Goal: Find specific page/section: Find specific page/section

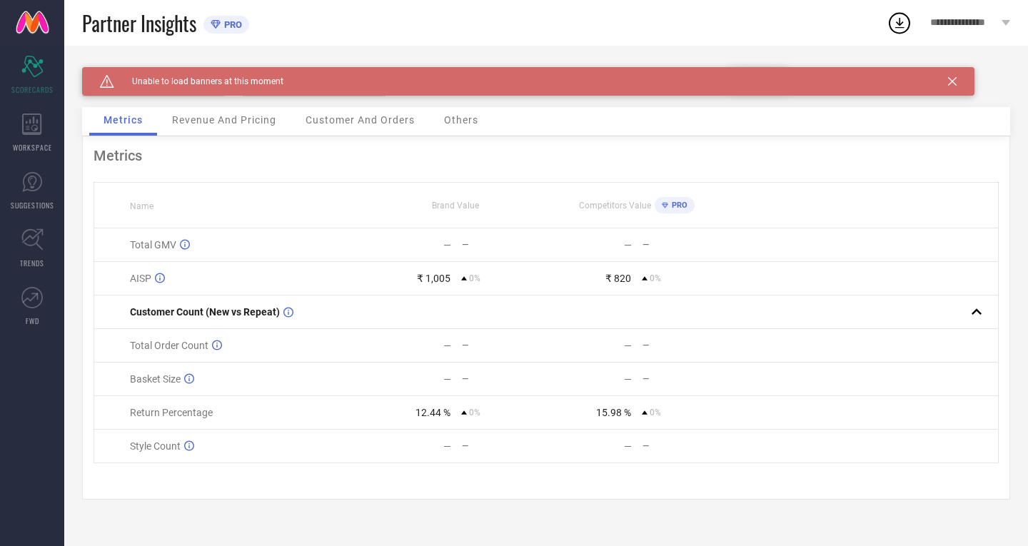
click at [958, 83] on div "Caution Created with Sketch. Unable to load banners at this moment" at bounding box center [528, 81] width 893 height 29
click at [949, 79] on icon at bounding box center [952, 81] width 9 height 9
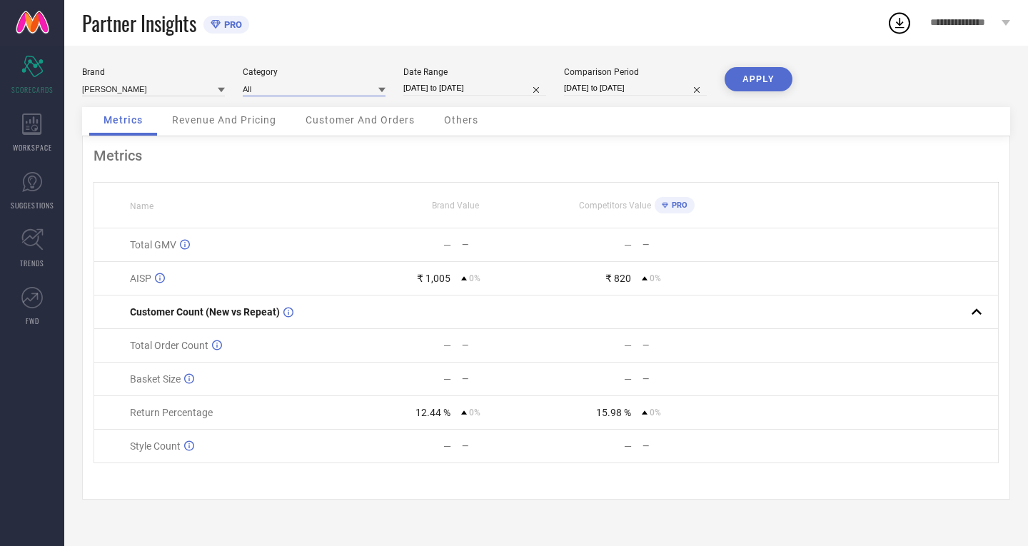
click at [263, 85] on input at bounding box center [314, 88] width 143 height 15
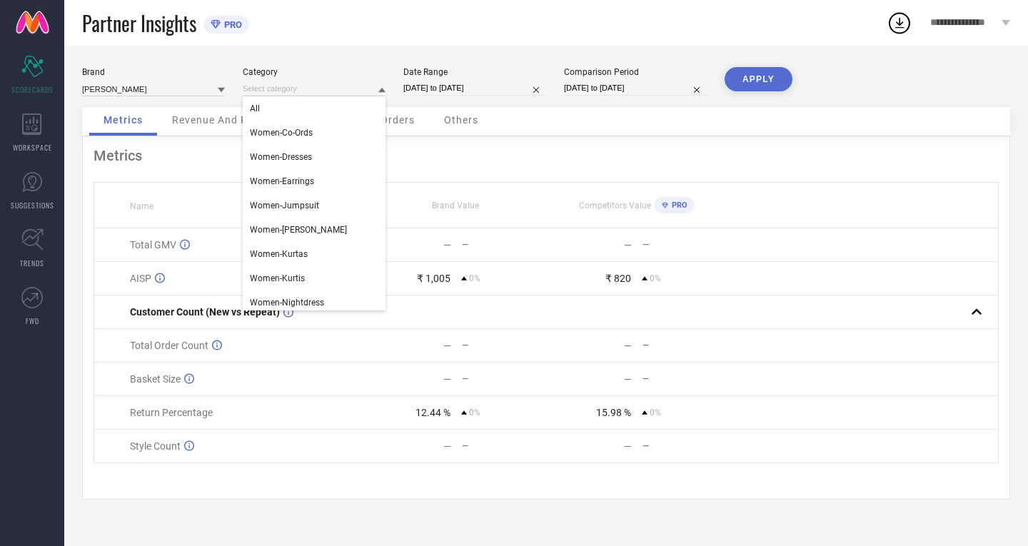
click at [445, 41] on div "Partner Insights PRO" at bounding box center [484, 23] width 805 height 46
